Goal: Navigation & Orientation: Find specific page/section

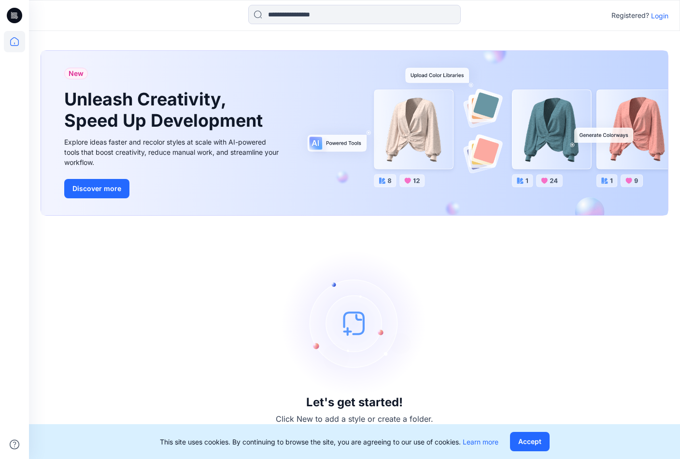
click at [666, 18] on p "Login" at bounding box center [659, 16] width 17 height 10
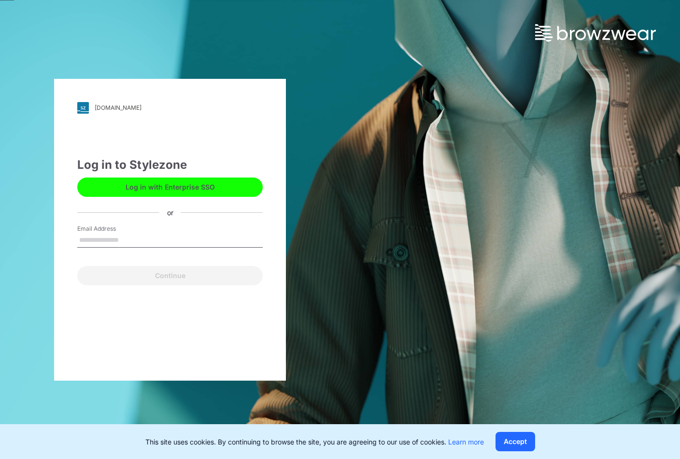
click at [101, 237] on input "Email Address" at bounding box center [170, 240] width 186 height 14
click at [149, 235] on input "Email Address" at bounding box center [170, 240] width 186 height 14
type input "**********"
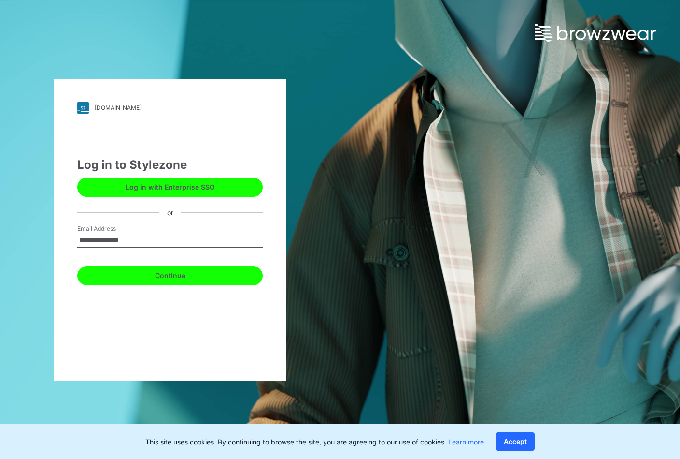
click at [147, 272] on button "Continue" at bounding box center [170, 275] width 186 height 19
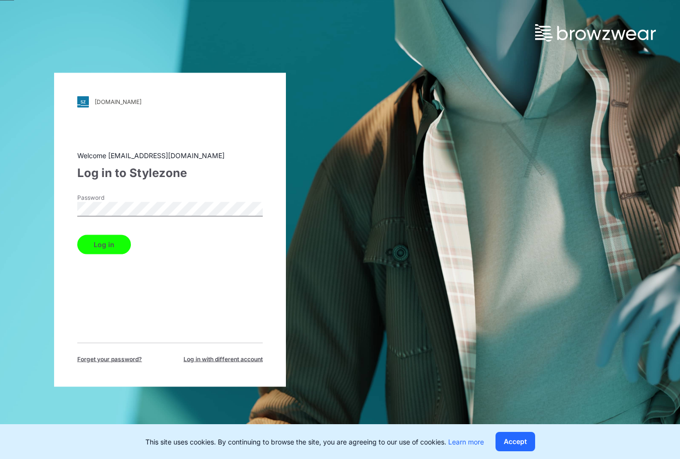
click at [77, 234] on button "Log in" at bounding box center [104, 243] width 54 height 19
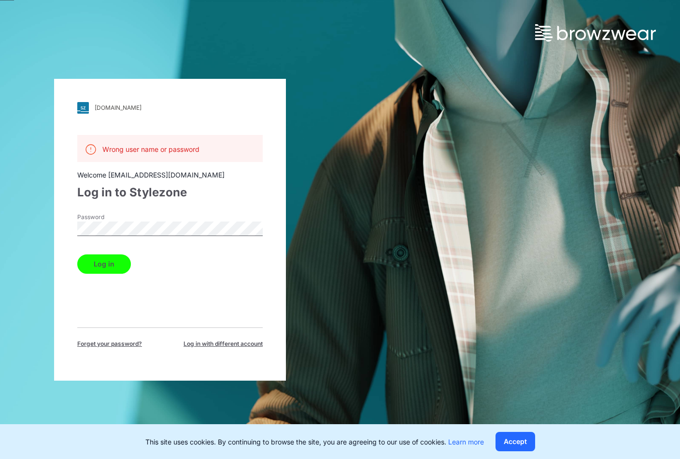
click at [77, 254] on button "Log in" at bounding box center [104, 263] width 54 height 19
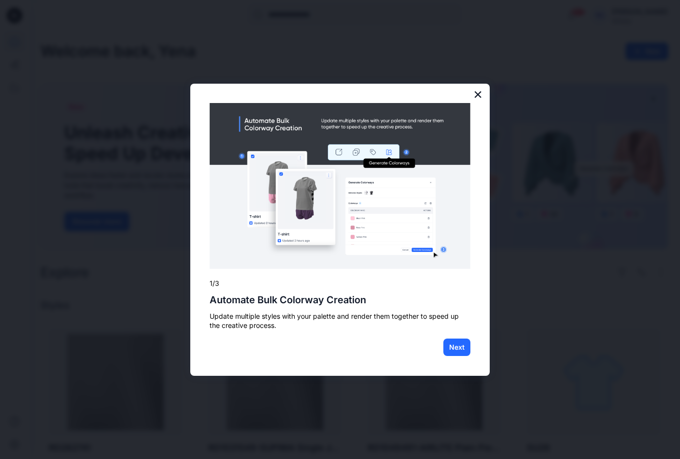
click at [478, 95] on button "×" at bounding box center [478, 94] width 9 height 15
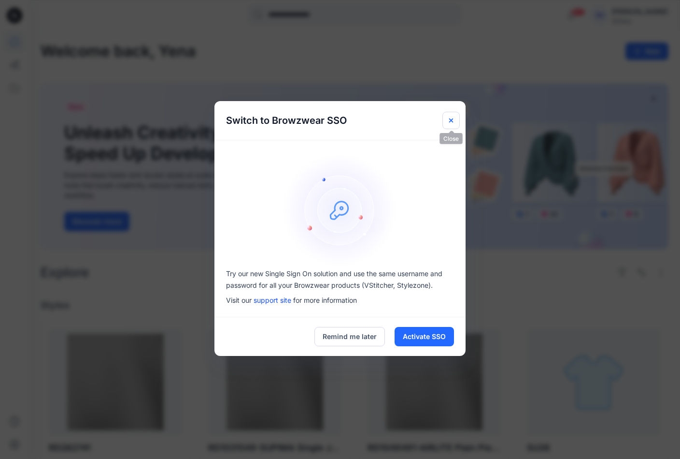
click at [452, 120] on icon "Close" at bounding box center [451, 120] width 4 height 4
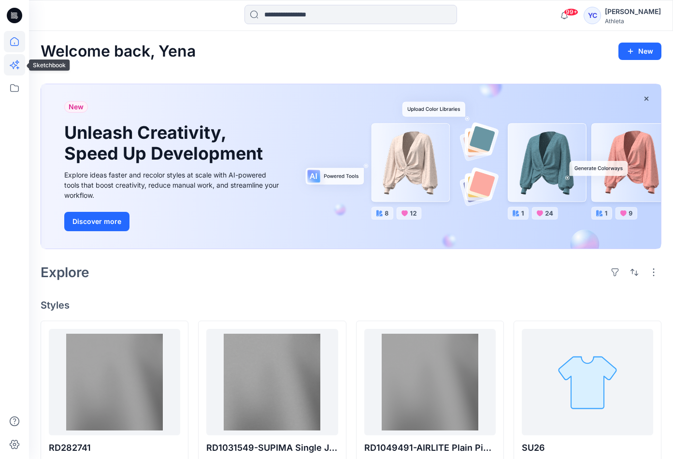
click at [14, 72] on icon at bounding box center [14, 64] width 21 height 21
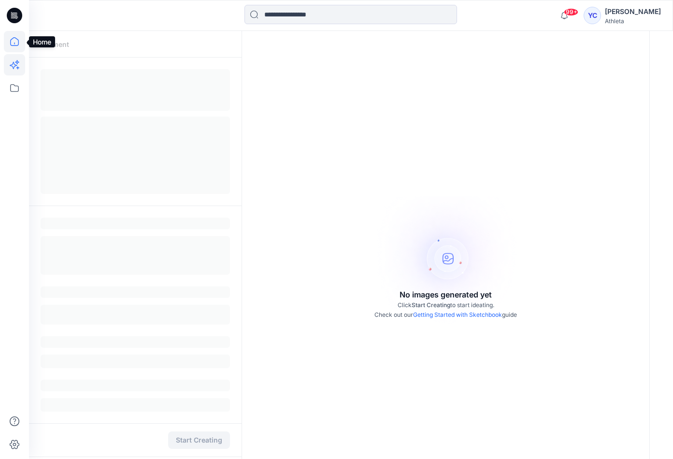
click at [18, 38] on icon at bounding box center [14, 41] width 21 height 21
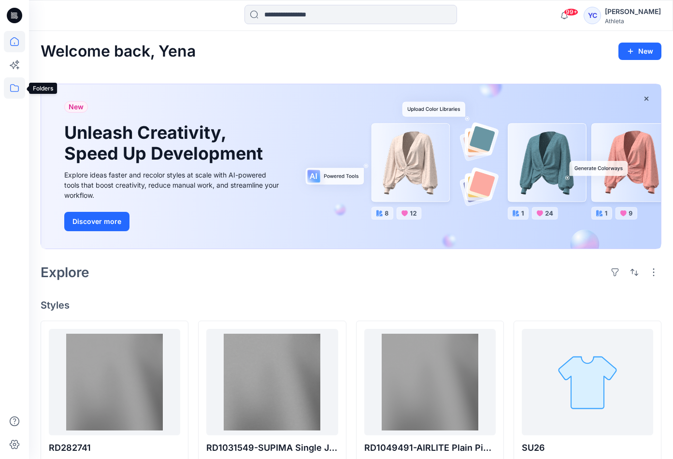
click at [11, 90] on icon at bounding box center [14, 88] width 9 height 8
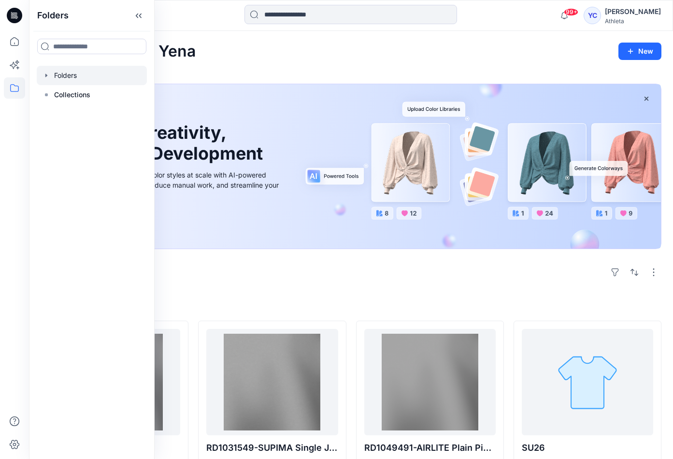
click at [49, 78] on icon "button" at bounding box center [47, 76] width 8 height 8
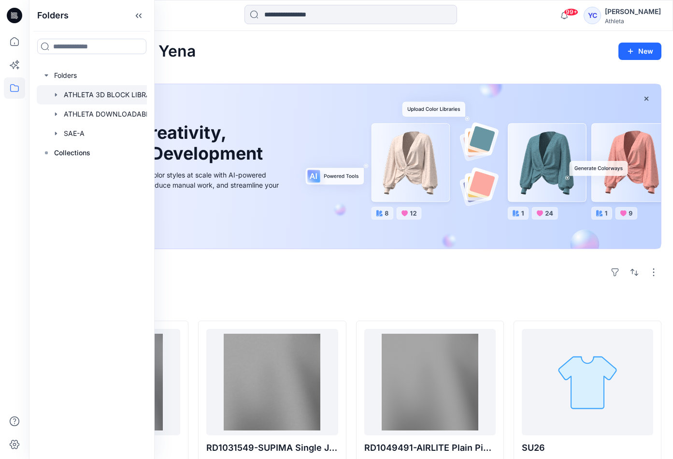
click at [81, 92] on div at bounding box center [104, 94] width 135 height 19
